Goal: Task Accomplishment & Management: Complete application form

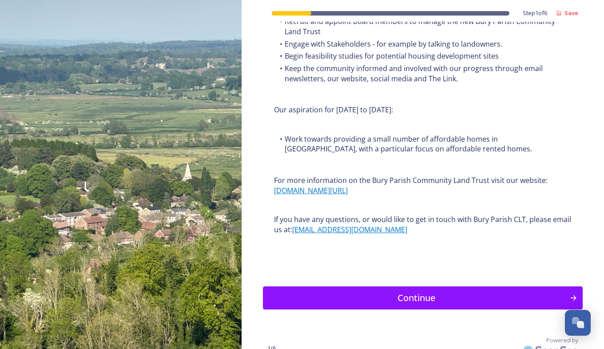
scroll to position [1048, 0]
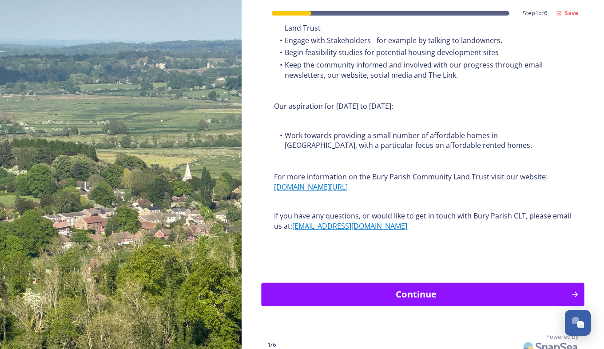
click at [512, 300] on div "Continue" at bounding box center [417, 294] width 300 height 13
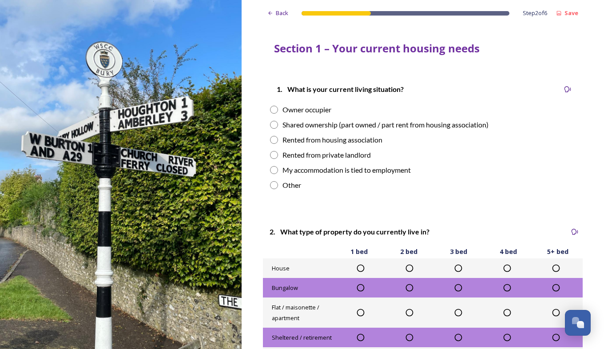
click at [270, 112] on input "radio" at bounding box center [274, 110] width 8 height 8
radio input "true"
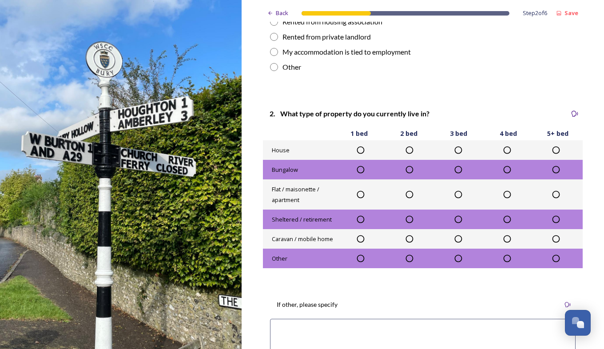
scroll to position [136, 0]
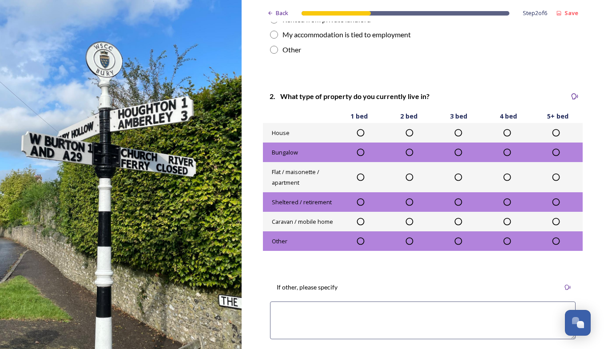
click at [455, 132] on icon at bounding box center [458, 132] width 9 height 9
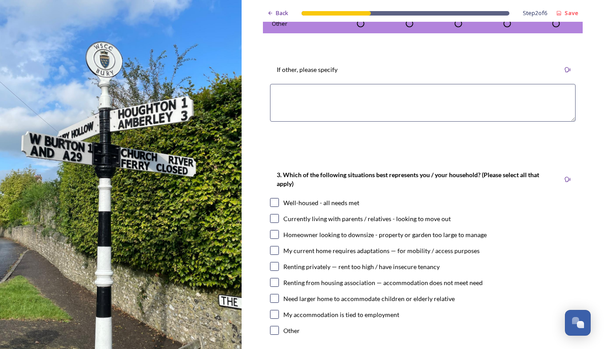
scroll to position [359, 0]
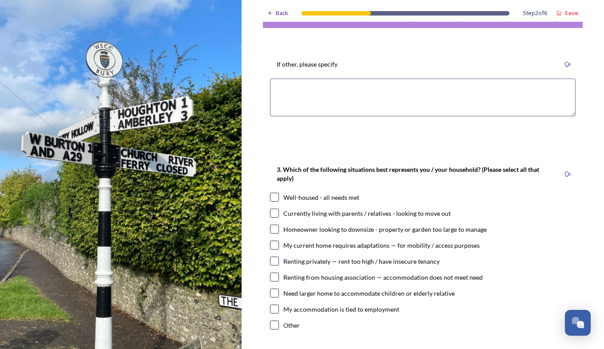
click at [273, 293] on input "checkbox" at bounding box center [274, 293] width 9 height 9
checkbox input "true"
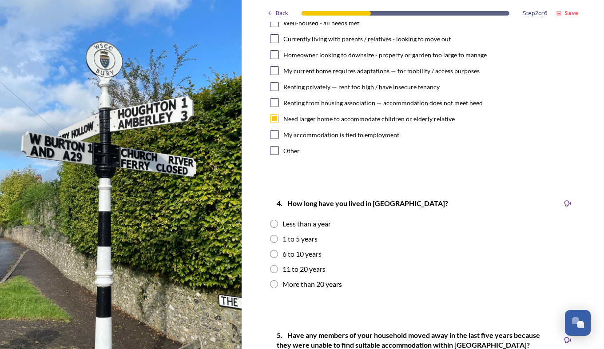
scroll to position [544, 0]
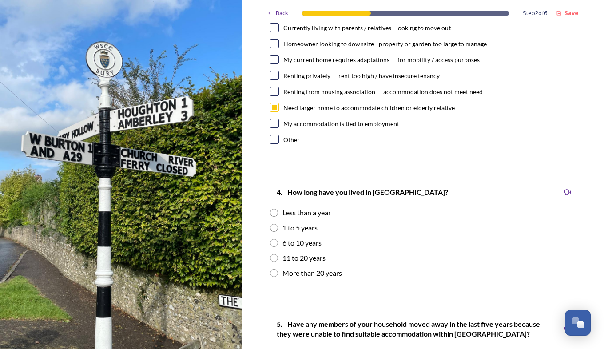
click at [271, 274] on input "radio" at bounding box center [274, 273] width 8 height 8
radio input "true"
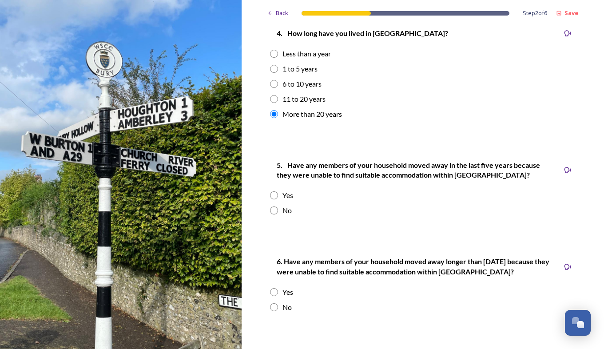
scroll to position [708, 0]
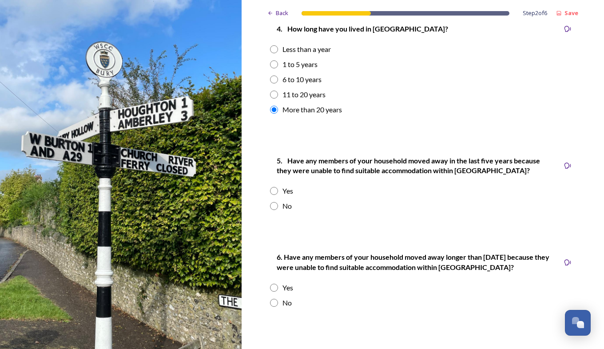
click at [271, 191] on input "radio" at bounding box center [274, 191] width 8 height 8
radio input "true"
click at [274, 290] on input "radio" at bounding box center [274, 288] width 8 height 8
radio input "true"
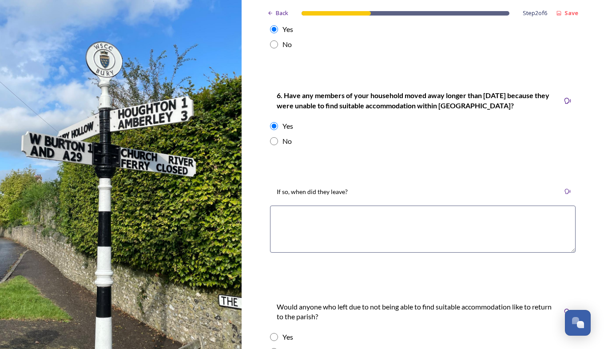
scroll to position [887, 0]
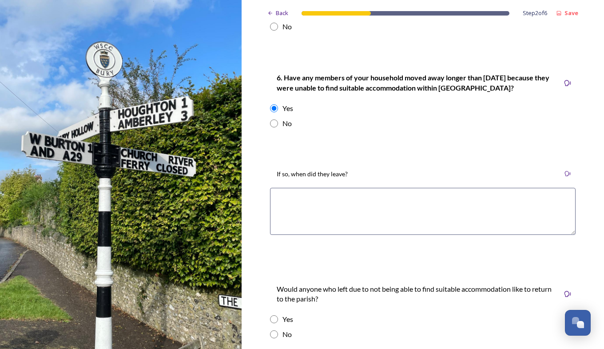
click at [318, 200] on textarea at bounding box center [423, 211] width 306 height 47
type textarea "1981"
click at [272, 322] on input "radio" at bounding box center [274, 319] width 8 height 8
radio input "true"
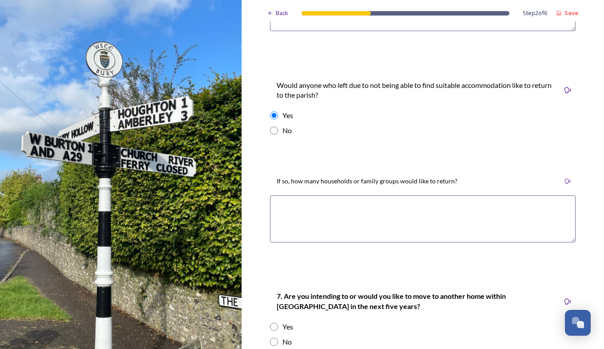
scroll to position [1108, 0]
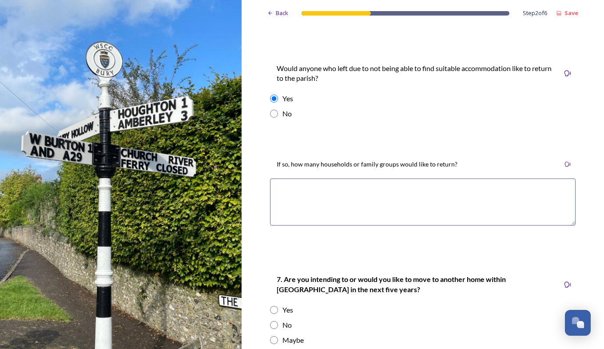
click at [328, 193] on textarea at bounding box center [423, 202] width 306 height 47
type textarea "2"
click at [351, 187] on textarea "1 large family group ...." at bounding box center [423, 202] width 306 height 47
type textarea "1 large family group .... or 3 house holds"
click at [270, 306] on input "radio" at bounding box center [274, 310] width 8 height 8
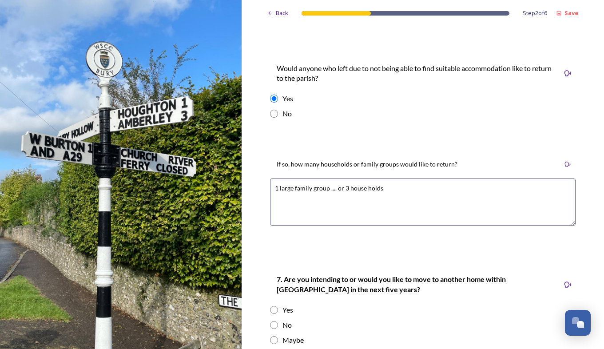
radio input "true"
click at [271, 338] on input "radio" at bounding box center [274, 340] width 8 height 8
radio input "true"
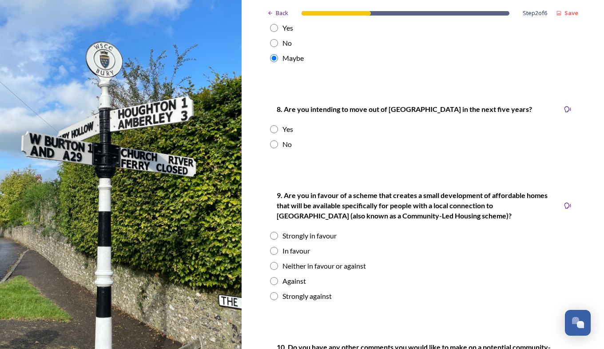
scroll to position [1398, 0]
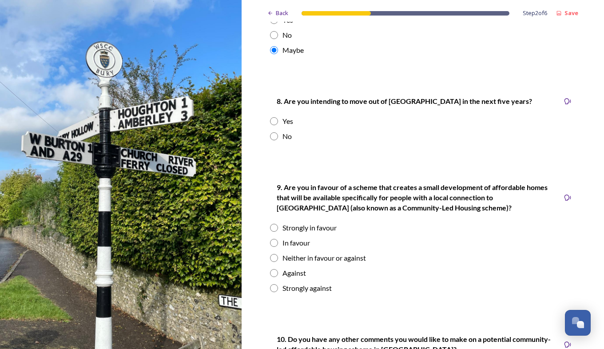
click at [273, 224] on input "radio" at bounding box center [274, 228] width 8 height 8
radio input "true"
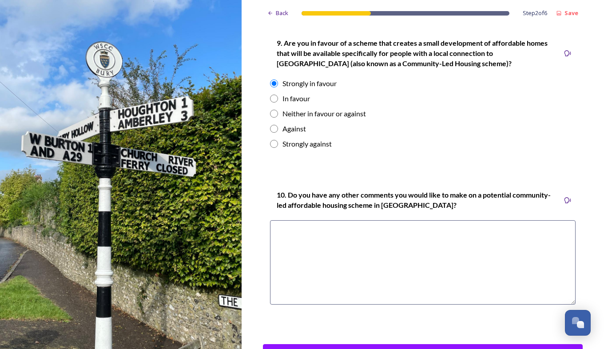
scroll to position [1551, 0]
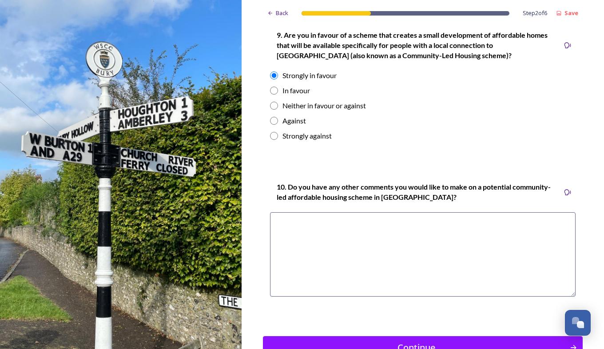
click at [316, 223] on textarea at bounding box center [423, 254] width 306 height 84
click at [410, 216] on textarea "as a local employer i am desperate to have" at bounding box center [423, 254] width 306 height 84
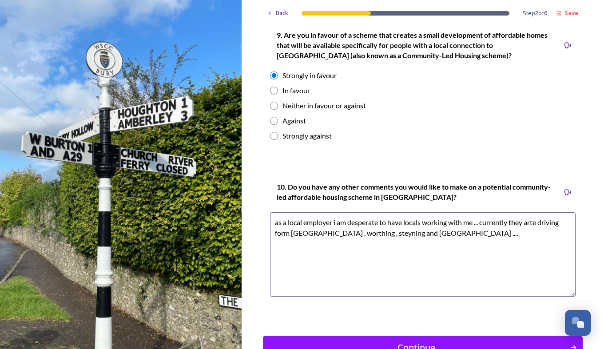
click at [328, 223] on textarea "as a local employer i am desperate to have locals working with me ... currently…" at bounding box center [423, 254] width 306 height 84
click at [331, 224] on textarea "as a local employer i am desperate to have locals working with me ... currently…" at bounding box center [423, 254] width 306 height 84
click at [537, 223] on textarea "as a local employer , i am desperate to have locals working with me ... current…" at bounding box center [423, 254] width 306 height 84
click at [474, 224] on textarea "as a local employer , i am desperate to have locals working with me ... current…" at bounding box center [423, 254] width 306 height 84
click at [529, 232] on textarea "as a local employer , i am desperate to have locals working with me, especially…" at bounding box center [423, 254] width 306 height 84
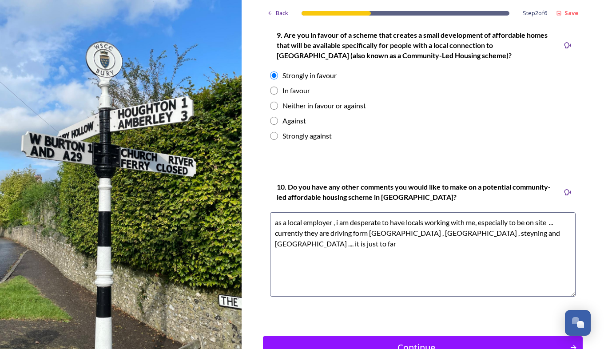
scroll to position [1610, 0]
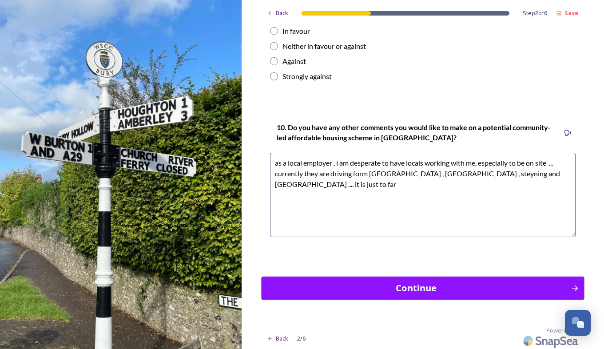
type textarea "as a local employer , i am desperate to have locals working with me, especially…"
click at [508, 286] on div "Continue" at bounding box center [417, 288] width 300 height 13
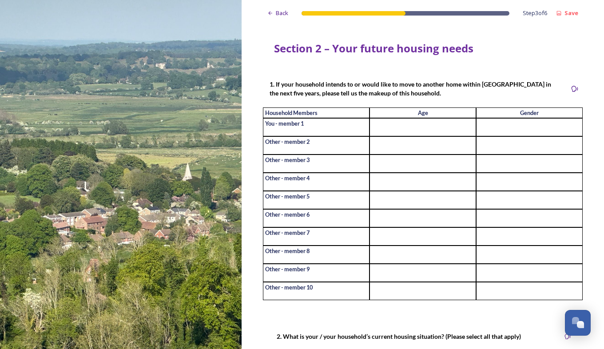
click at [387, 128] on input at bounding box center [423, 127] width 107 height 18
type input "64"
click at [490, 129] on input at bounding box center [529, 127] width 107 height 18
type input "m"
click at [395, 151] on input at bounding box center [423, 145] width 107 height 18
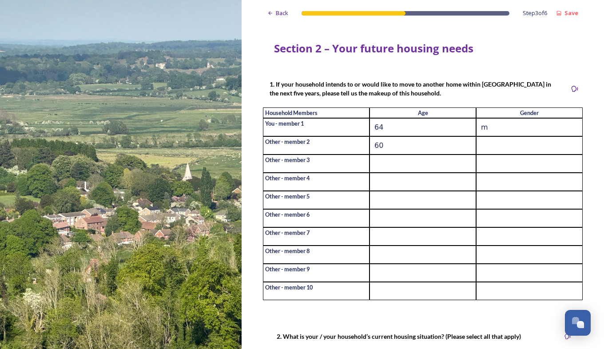
type input "60"
click at [480, 145] on input at bounding box center [529, 145] width 107 height 18
type input "f"
click at [402, 167] on input at bounding box center [423, 164] width 107 height 18
type input "30"
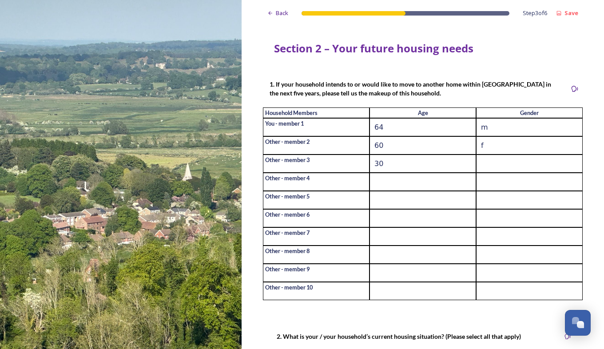
click at [481, 164] on input at bounding box center [529, 164] width 107 height 18
type input "f"
click at [425, 175] on input at bounding box center [423, 182] width 107 height 18
click at [408, 179] on input at bounding box center [423, 182] width 107 height 18
type input "27"
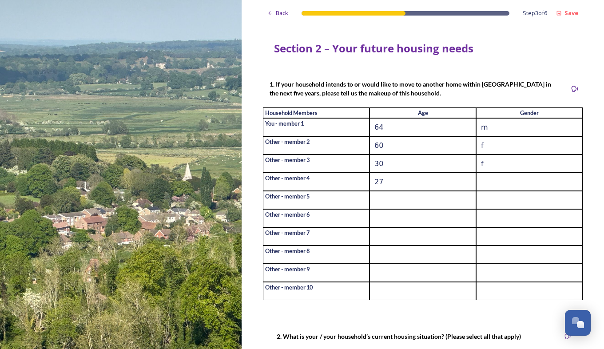
click at [485, 184] on input at bounding box center [529, 182] width 107 height 18
type input "f"
click at [443, 187] on input "27" at bounding box center [423, 182] width 107 height 18
click at [456, 180] on input "27" at bounding box center [423, 182] width 107 height 18
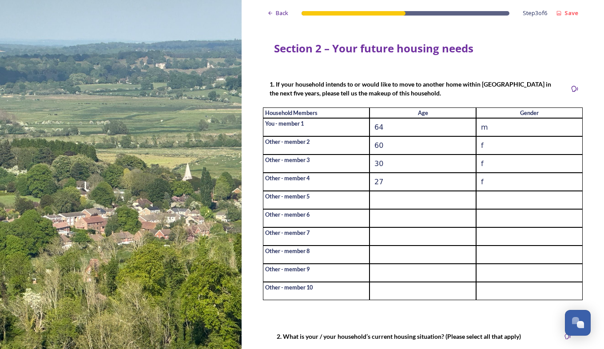
drag, startPoint x: 456, startPoint y: 180, endPoint x: 486, endPoint y: 195, distance: 33.0
click at [486, 195] on div "Household Members Age Gender You - member 1 64 m Other - member 2 60 f Other - …" at bounding box center [423, 204] width 320 height 193
click at [485, 185] on input "f" at bounding box center [529, 182] width 107 height 18
type input "m"
click at [399, 202] on input at bounding box center [423, 200] width 107 height 18
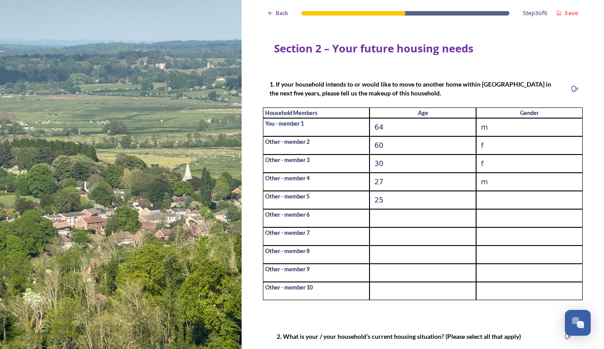
type input "25"
click at [481, 206] on input at bounding box center [529, 200] width 107 height 18
type input "f"
click at [374, 220] on input at bounding box center [423, 218] width 107 height 18
type input "90"
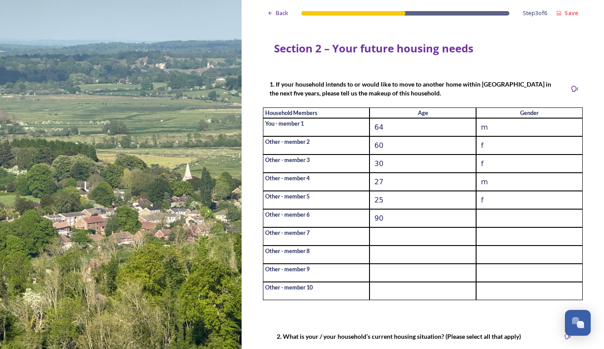
click at [494, 225] on input at bounding box center [529, 218] width 107 height 18
type input "m"
click at [400, 238] on input at bounding box center [423, 236] width 107 height 18
type input "86"
click at [492, 235] on input at bounding box center [529, 236] width 107 height 18
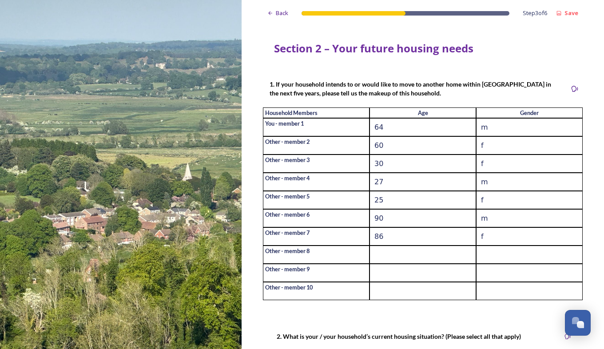
type input "f"
click at [398, 258] on input at bounding box center [423, 255] width 107 height 18
type input "63"
click at [488, 263] on input at bounding box center [529, 255] width 107 height 18
type input "f"
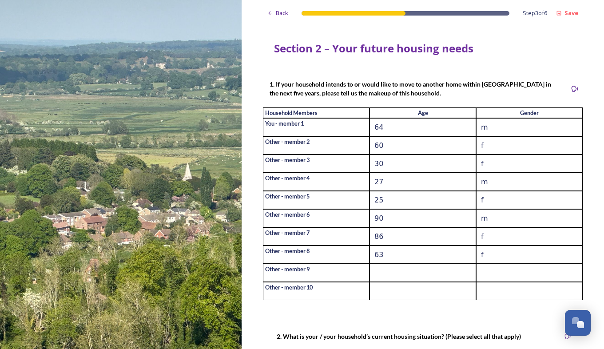
click at [388, 258] on input "63" at bounding box center [423, 255] width 107 height 18
type input "60"
click at [382, 151] on input "60" at bounding box center [423, 145] width 107 height 18
click at [382, 151] on input "6" at bounding box center [423, 145] width 107 height 18
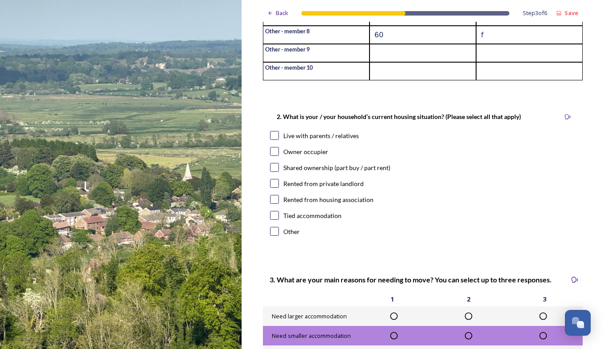
scroll to position [246, 0]
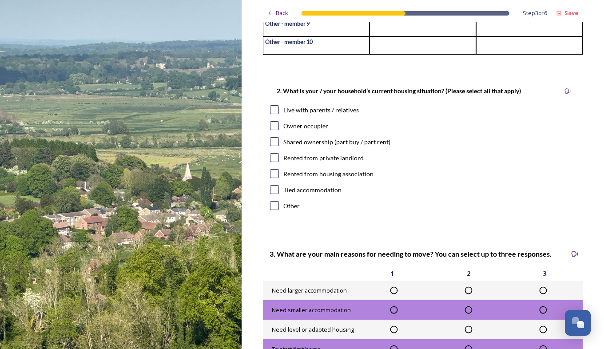
type input "61"
click at [272, 130] on input "checkbox" at bounding box center [274, 125] width 9 height 9
checkbox input "true"
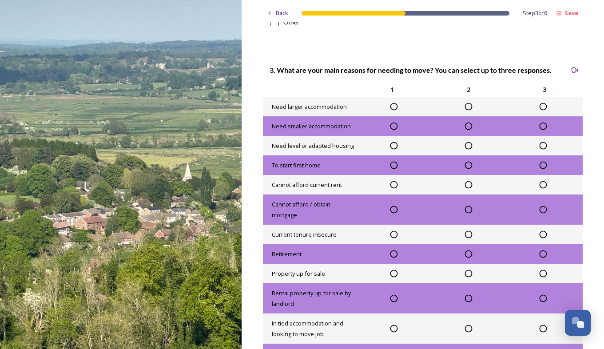
scroll to position [436, 0]
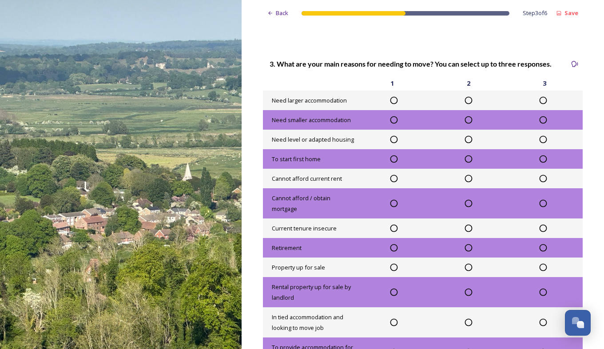
click at [391, 105] on icon at bounding box center [394, 100] width 9 height 9
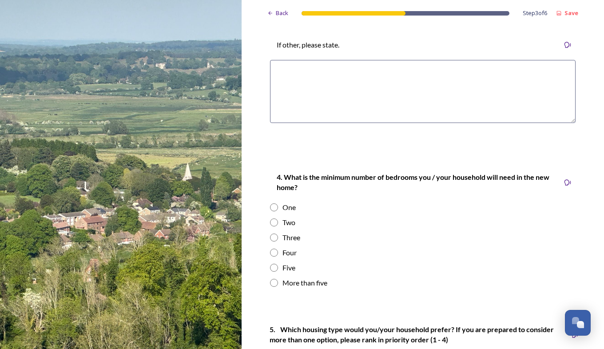
scroll to position [848, 0]
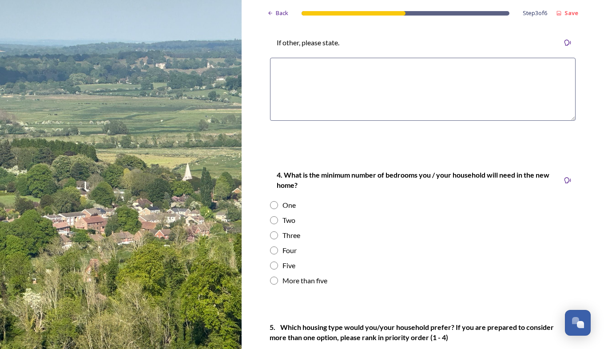
click at [273, 270] on input "radio" at bounding box center [274, 266] width 8 height 8
radio input "true"
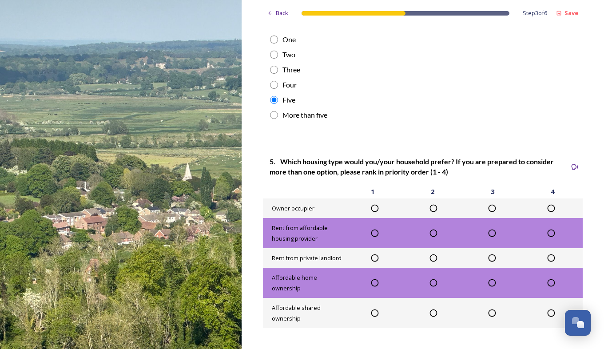
scroll to position [1016, 0]
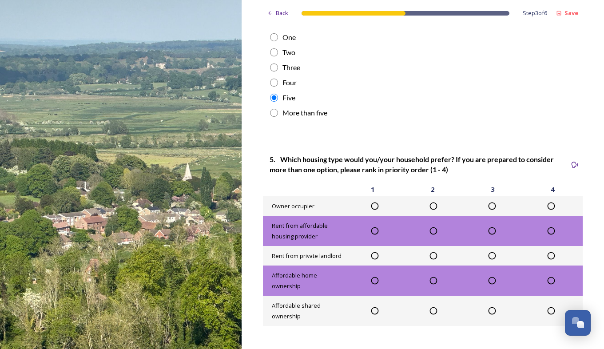
click at [372, 211] on icon at bounding box center [375, 206] width 9 height 9
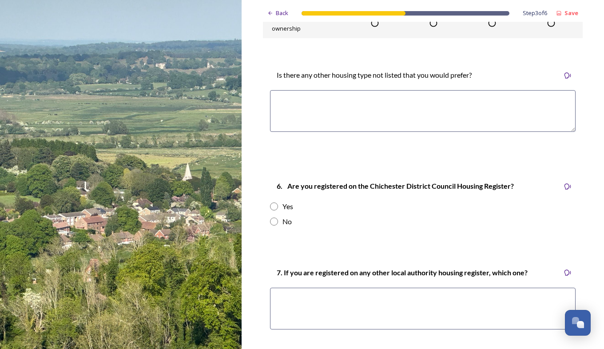
scroll to position [1317, 0]
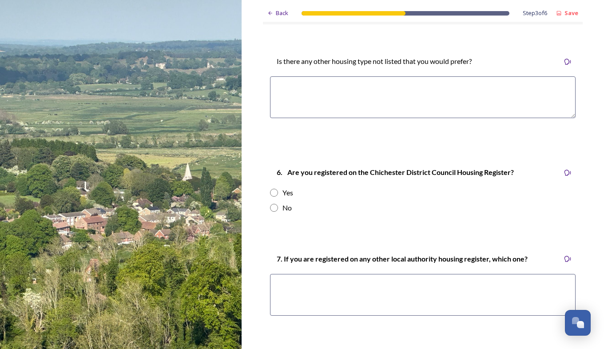
click at [270, 212] on input "radio" at bounding box center [274, 208] width 8 height 8
radio input "true"
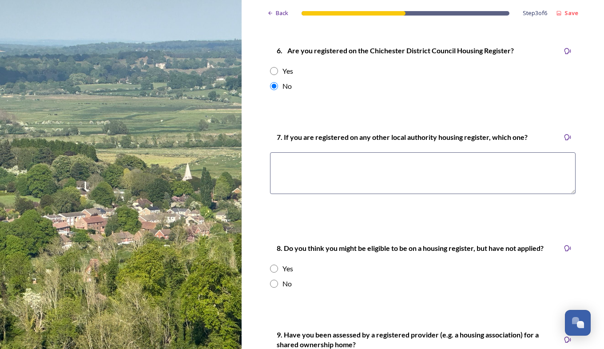
scroll to position [1445, 0]
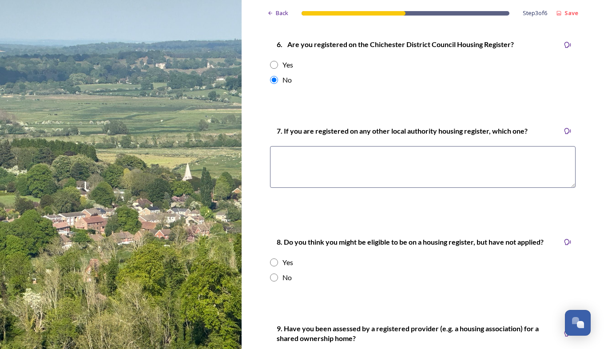
click at [272, 282] on input "radio" at bounding box center [274, 278] width 8 height 8
radio input "true"
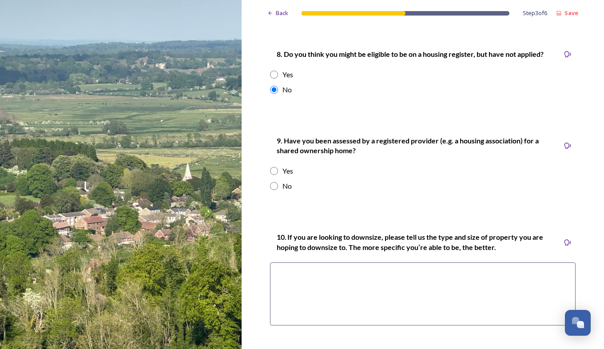
scroll to position [1651, 0]
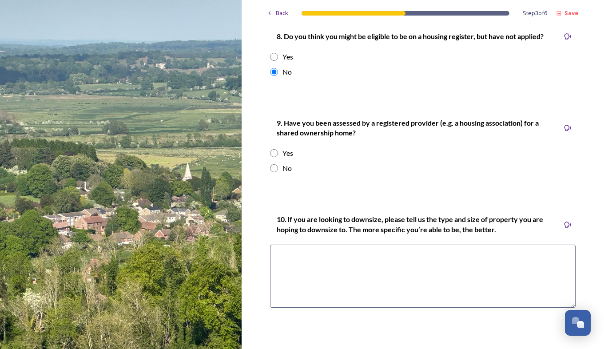
click at [270, 171] on input "radio" at bounding box center [274, 168] width 8 height 8
radio input "true"
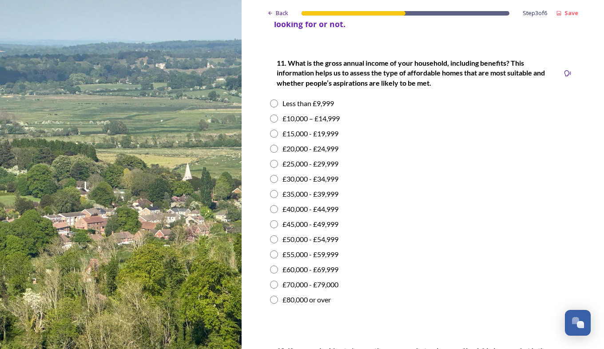
scroll to position [2027, 0]
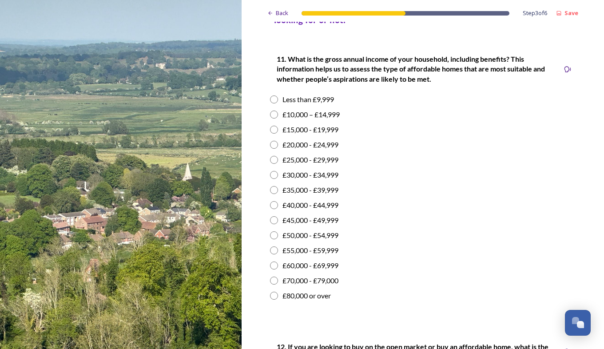
click at [274, 298] on input "radio" at bounding box center [274, 296] width 8 height 8
radio input "true"
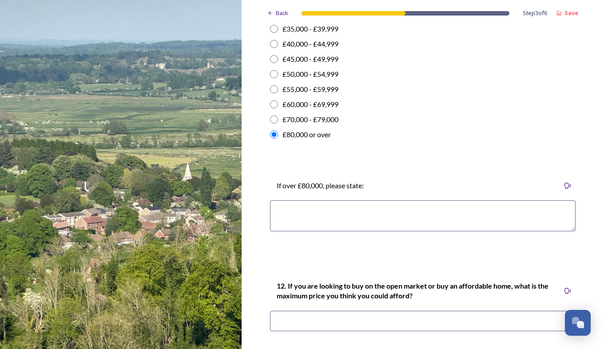
scroll to position [2126, 0]
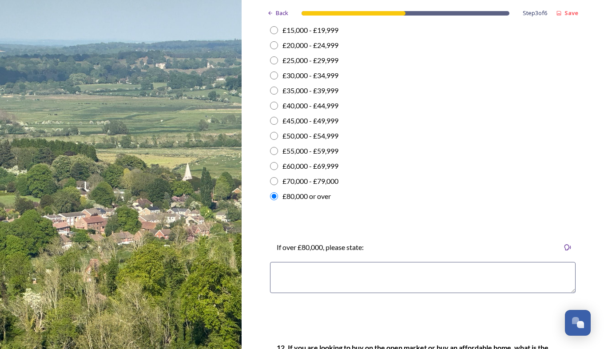
click at [351, 278] on textarea at bounding box center [423, 277] width 306 height 31
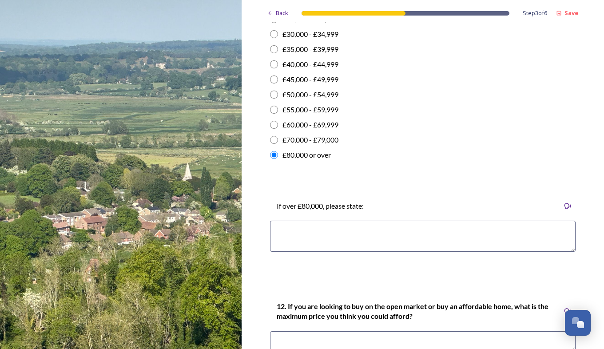
scroll to position [2169, 0]
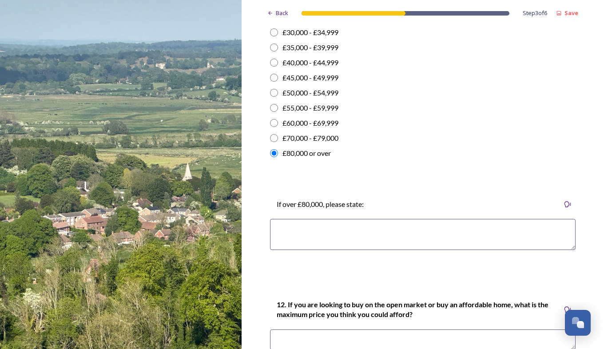
click at [311, 235] on textarea at bounding box center [423, 234] width 306 height 31
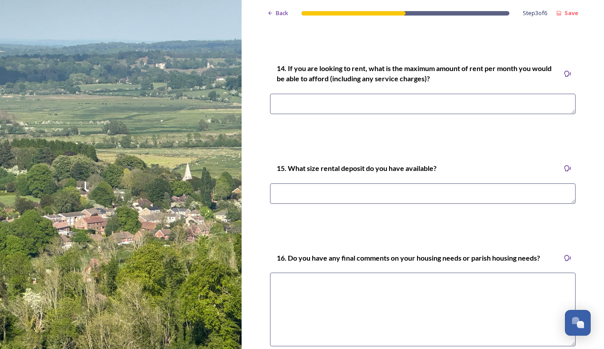
scroll to position [2709, 0]
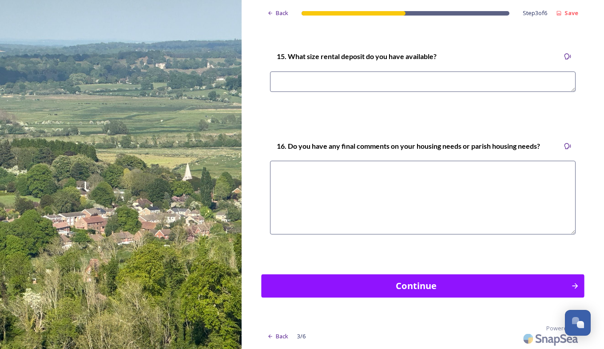
type textarea "i dont need affordable hosuing myself ... i need it for the buisnees ai have in…"
click at [519, 290] on div "Continue" at bounding box center [417, 285] width 300 height 13
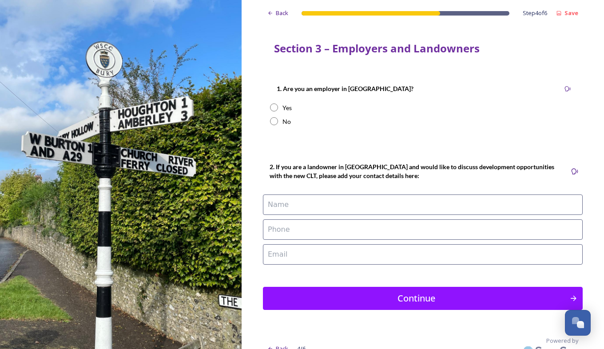
click at [270, 107] on input "radio" at bounding box center [274, 108] width 8 height 8
radio input "true"
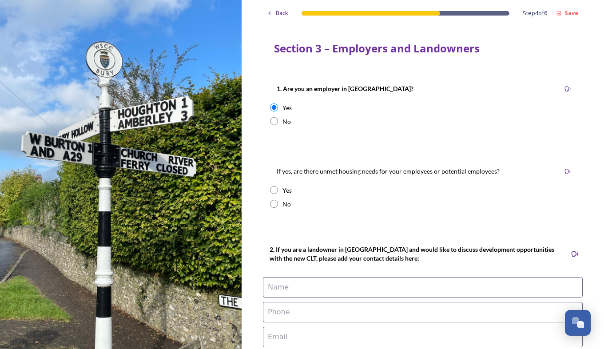
click at [270, 192] on input "radio" at bounding box center [274, 190] width 8 height 8
radio input "true"
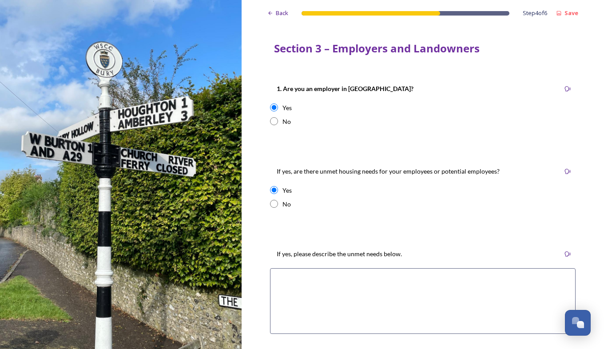
click at [287, 296] on textarea at bounding box center [423, 301] width 306 height 66
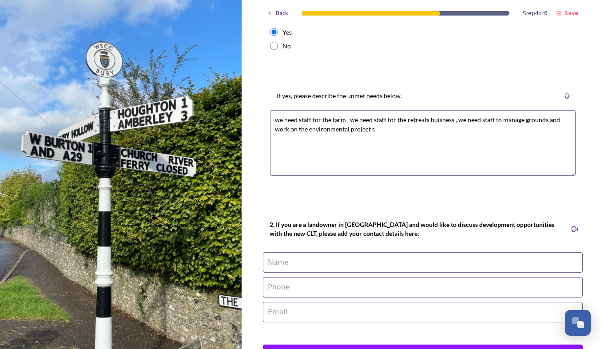
scroll to position [161, 0]
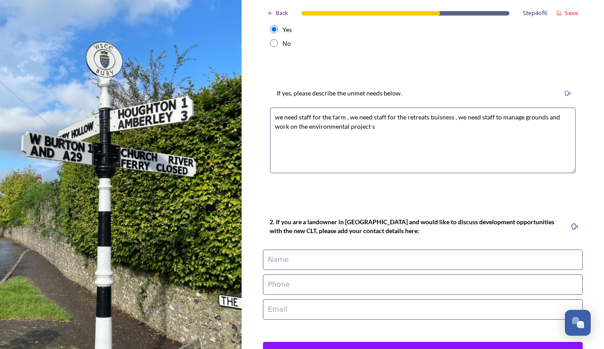
type textarea "we need staff for the farm , we need staff for the retreats buisness , we need …"
click at [381, 261] on name at bounding box center [423, 260] width 320 height 20
type name "[PERSON_NAME]"
type phone "07770668028"
type email "[EMAIL_ADDRESS][DOMAIN_NAME]"
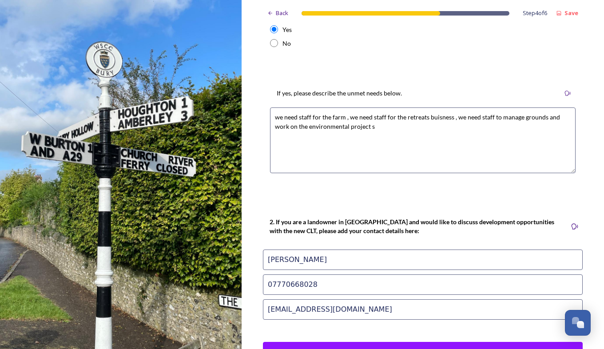
click at [309, 190] on div "Back Step 4 of 6 Save Section 3 – Employers and Landowners 1. Are you an employ…" at bounding box center [423, 128] width 320 height 578
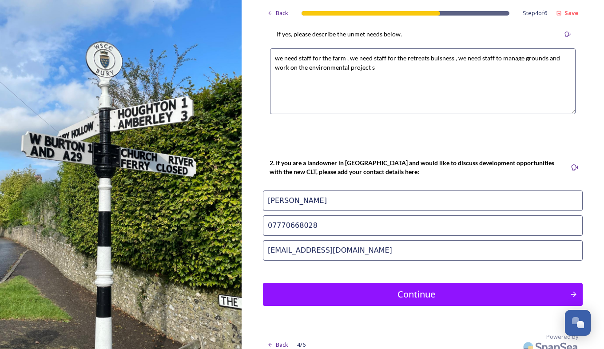
scroll to position [226, 0]
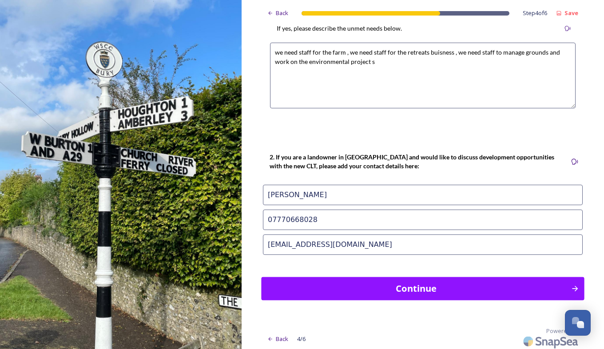
click at [525, 288] on div "Continue" at bounding box center [417, 288] width 300 height 13
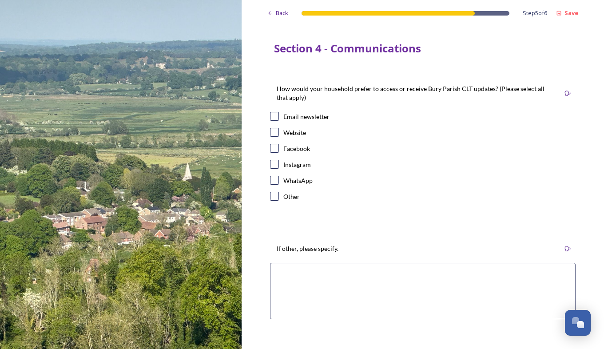
click at [275, 116] on input "checkbox" at bounding box center [274, 116] width 9 height 9
checkbox input "true"
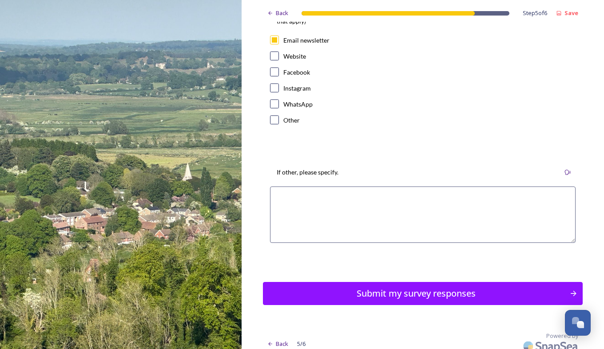
scroll to position [83, 0]
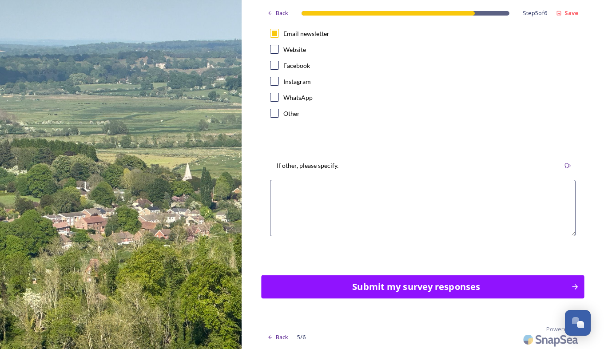
click at [530, 286] on div "Submit my survey responses" at bounding box center [417, 286] width 300 height 13
